Goal: Task Accomplishment & Management: Manage account settings

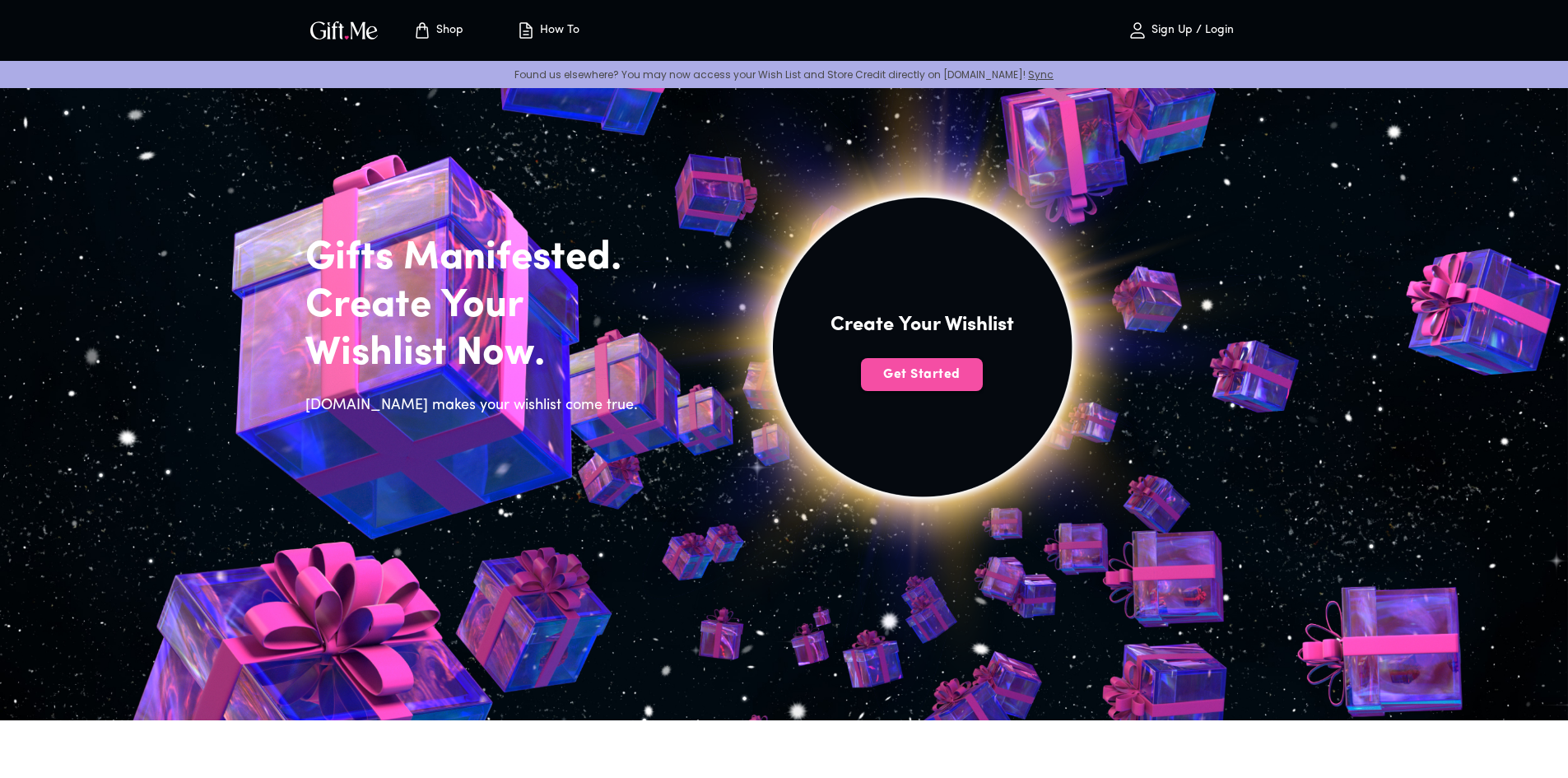
click at [935, 381] on span "Get Started" at bounding box center [922, 375] width 122 height 19
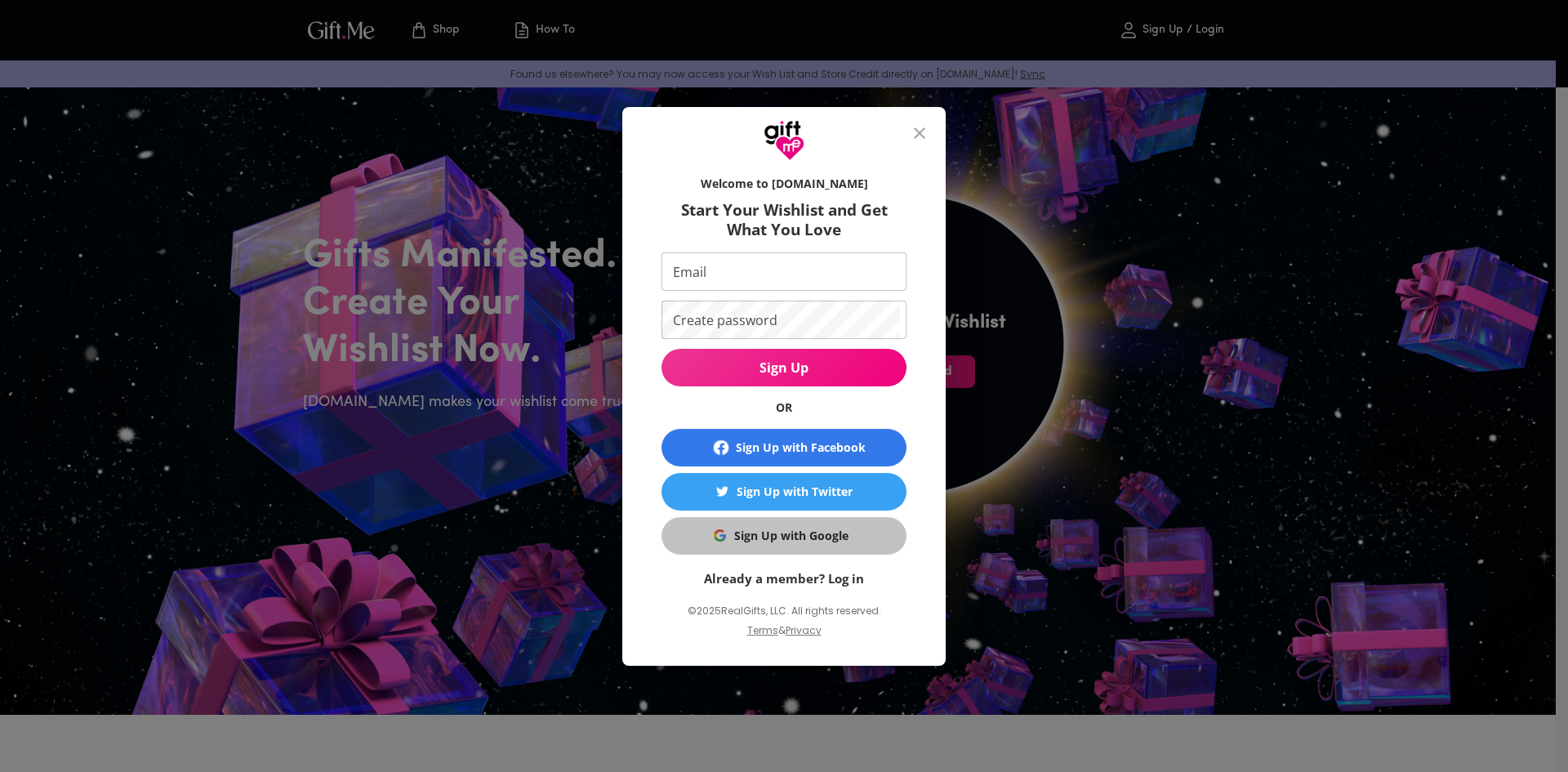
click at [831, 541] on div "Sign Up with Google" at bounding box center [791, 536] width 114 height 18
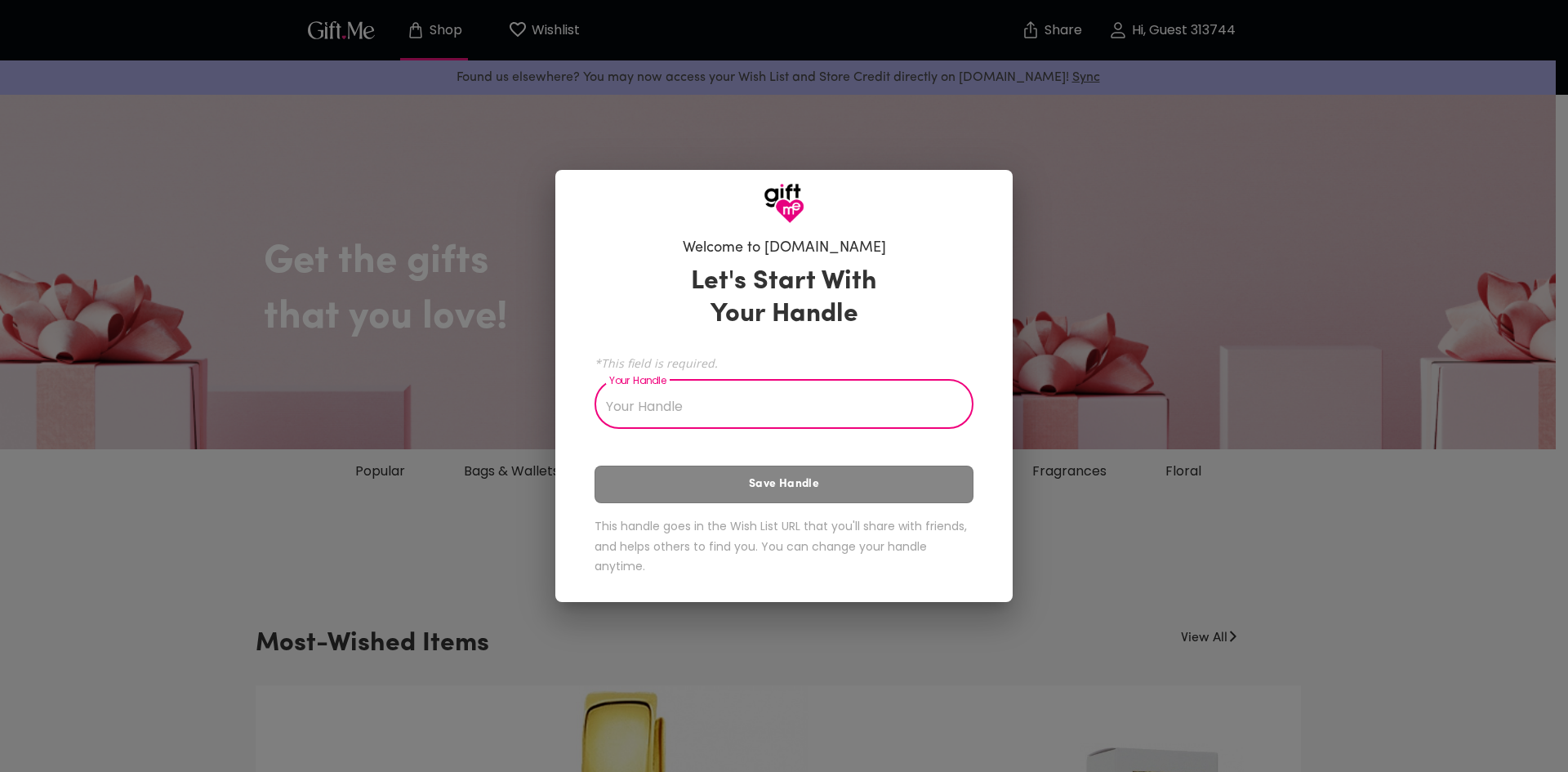
click at [691, 384] on input "Your Handle" at bounding box center [775, 406] width 361 height 46
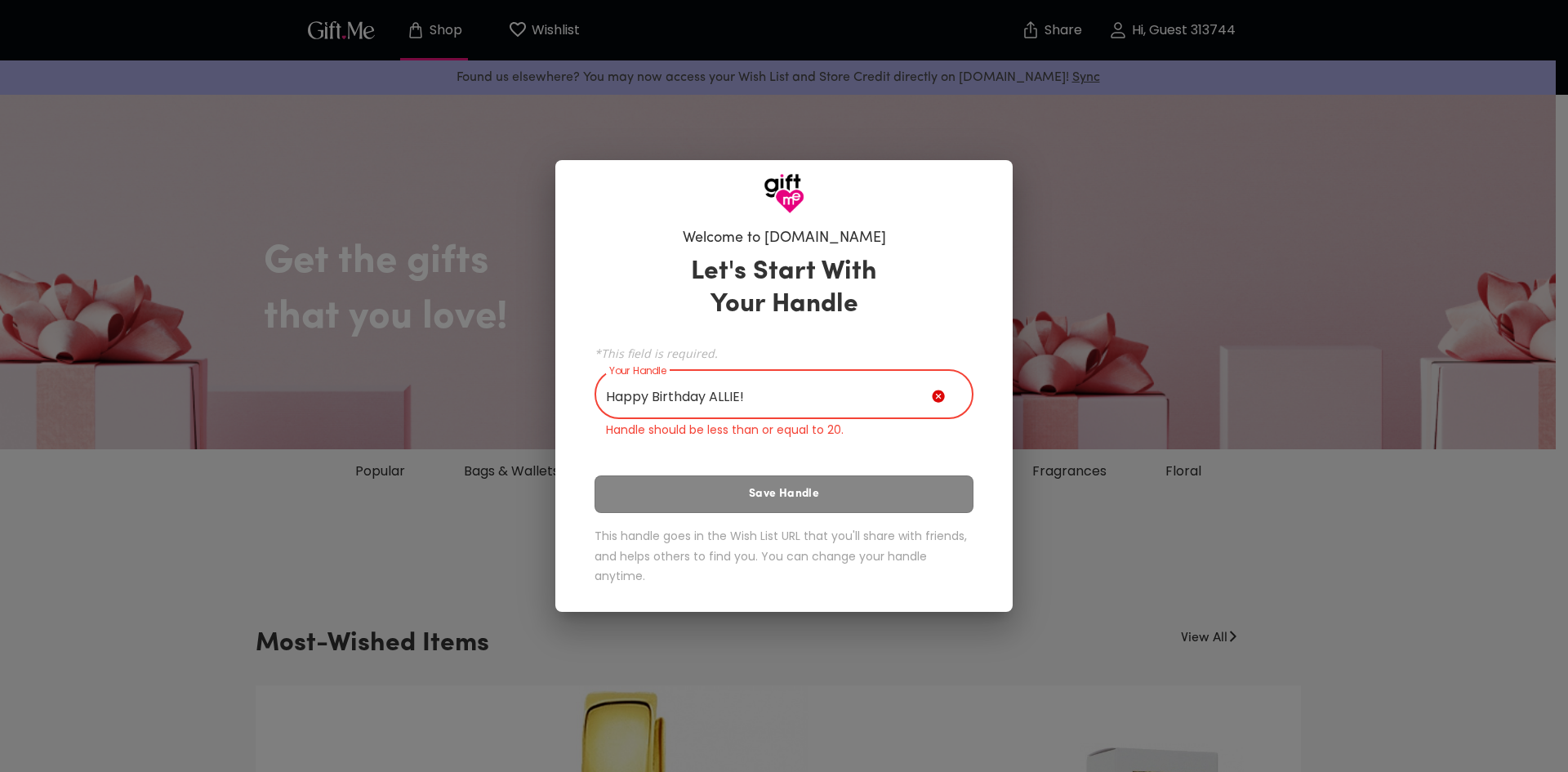
click at [784, 393] on input "Happy Birthday ALLIE!" at bounding box center [764, 396] width 337 height 46
type input "Happy Birthday ALLIE"
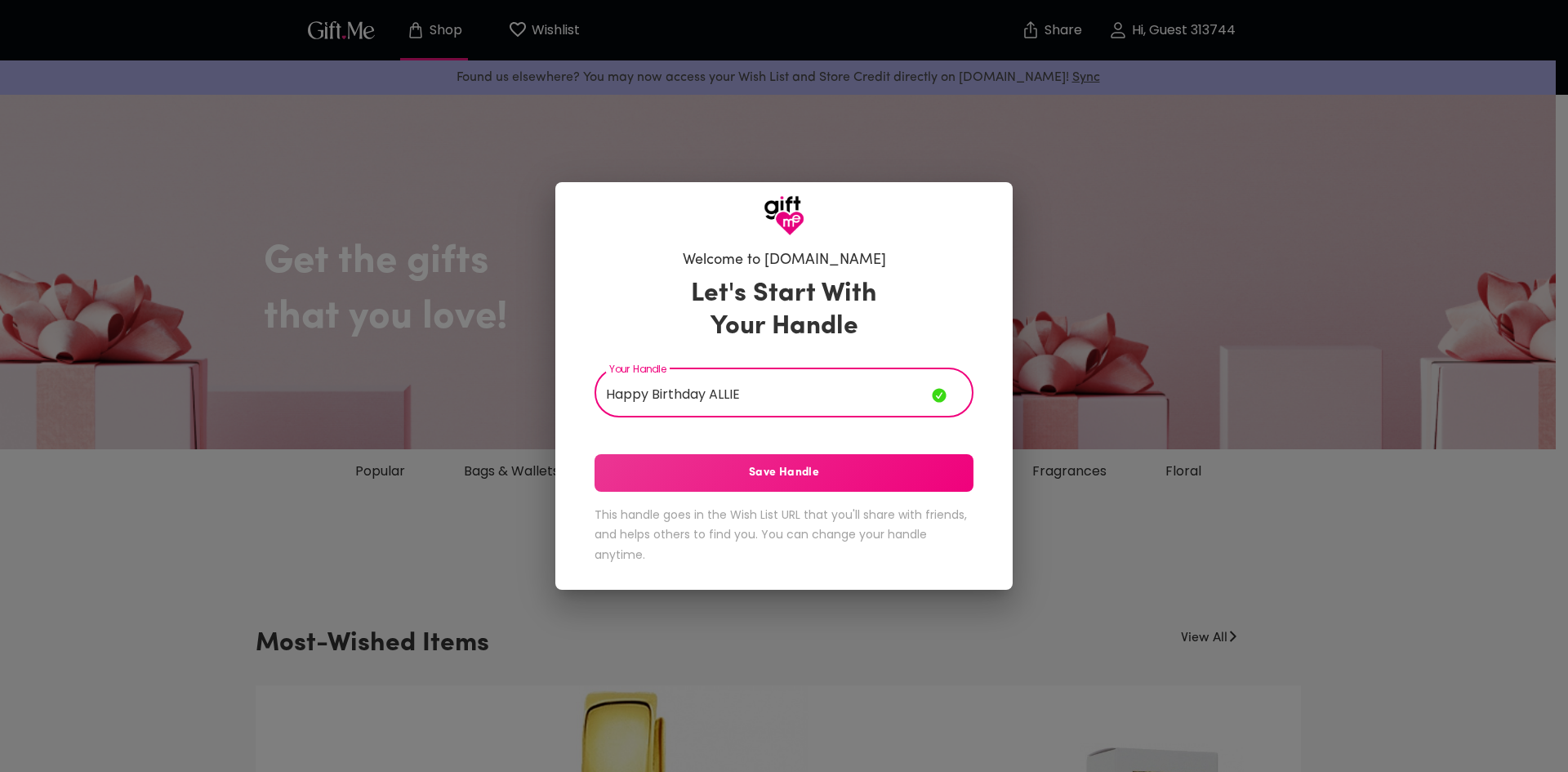
click at [790, 472] on span "Save Handle" at bounding box center [784, 473] width 379 height 18
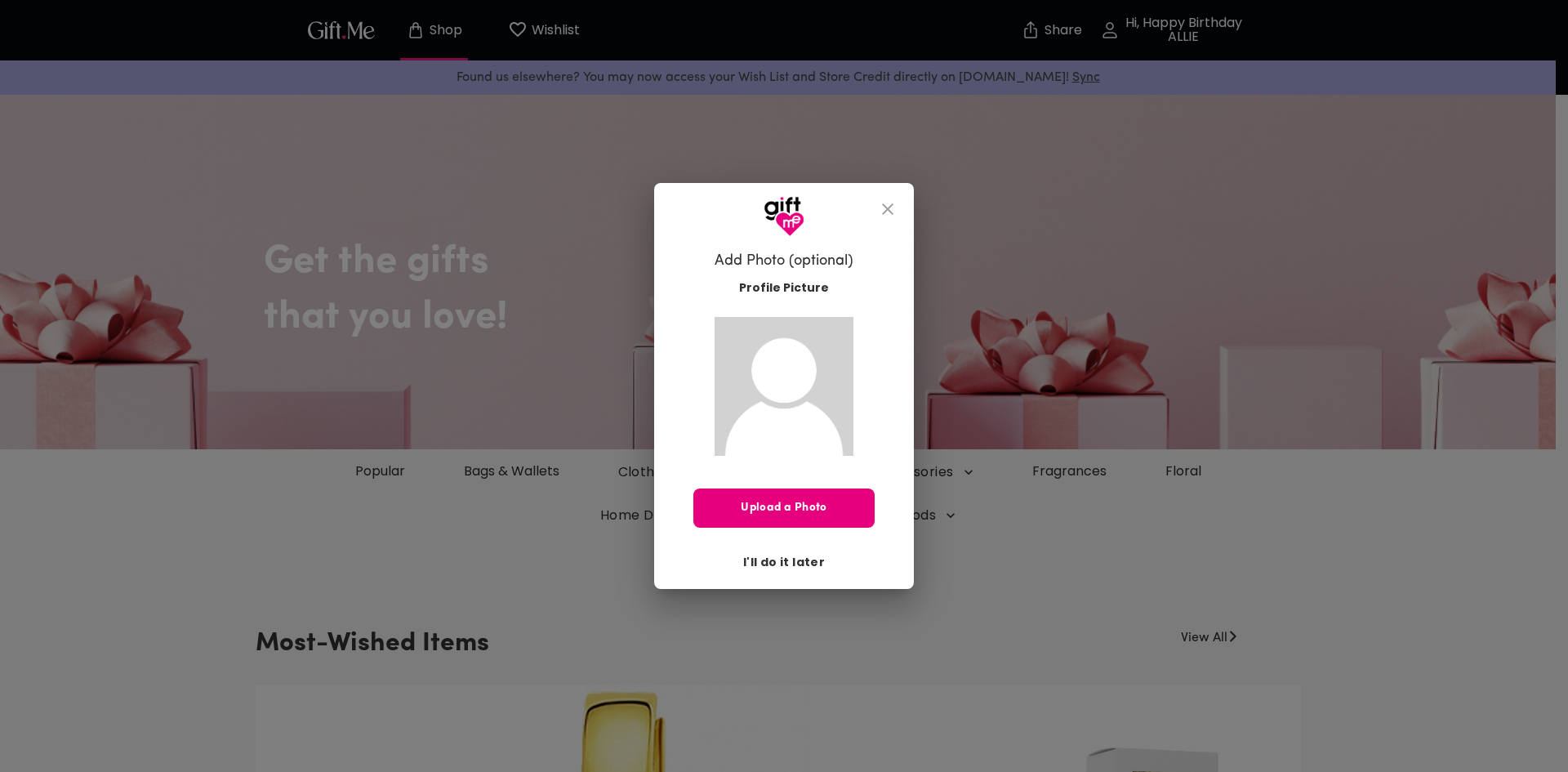
click at [776, 553] on span "I'll do it later" at bounding box center [784, 563] width 82 height 18
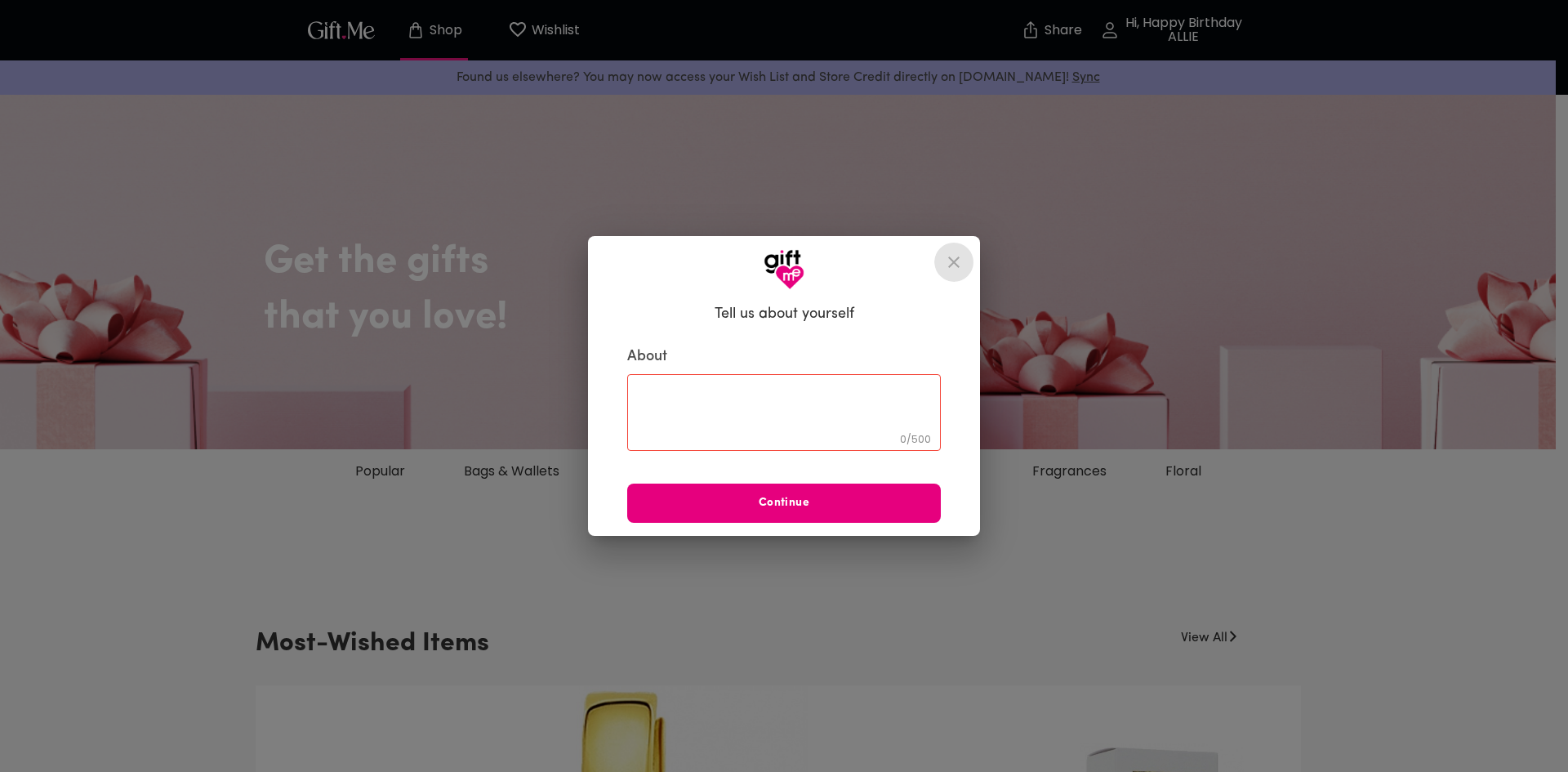
click at [950, 270] on icon "close" at bounding box center [953, 261] width 19 height 19
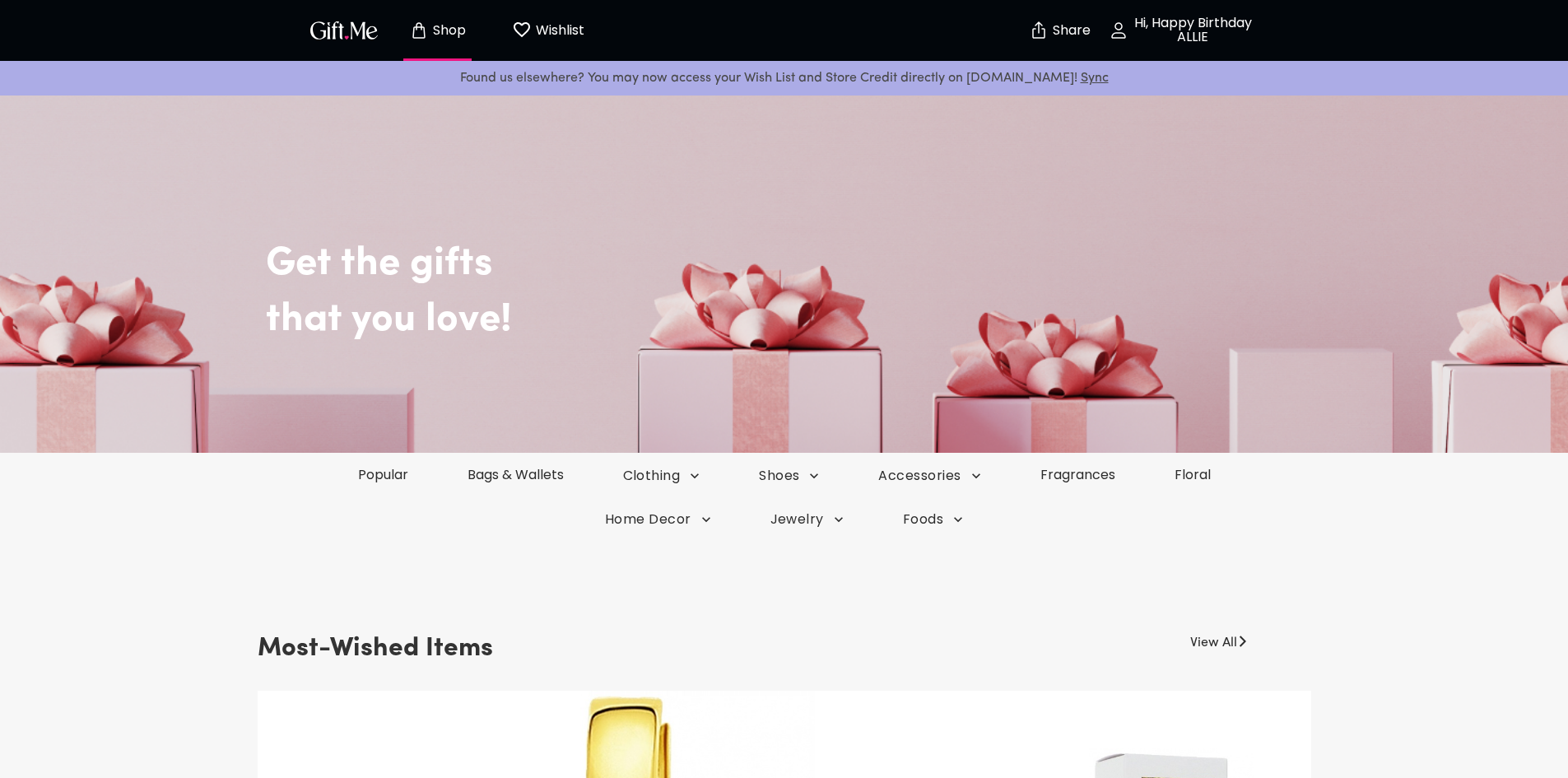
click at [548, 31] on p "Wishlist" at bounding box center [558, 29] width 53 height 21
